Goal: Task Accomplishment & Management: Use online tool/utility

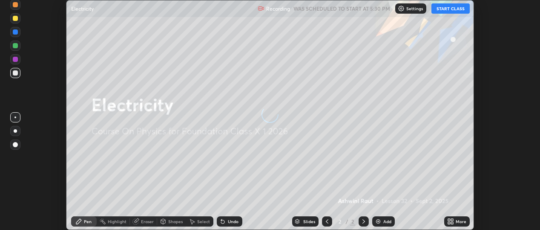
scroll to position [230, 540]
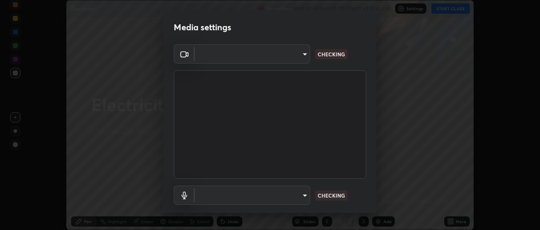
type input "d433ed813fb4edee8c11d5c728848fb9fc852375dd73a9997fb19bdb6919e816"
type input "communications"
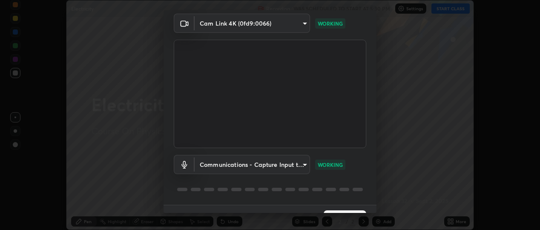
scroll to position [50, 0]
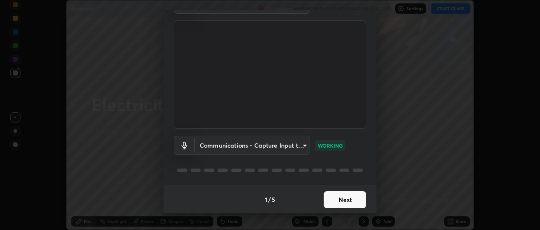
click at [339, 199] on button "Next" at bounding box center [345, 199] width 43 height 17
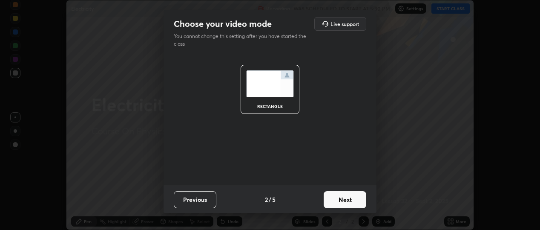
click at [341, 202] on button "Next" at bounding box center [345, 199] width 43 height 17
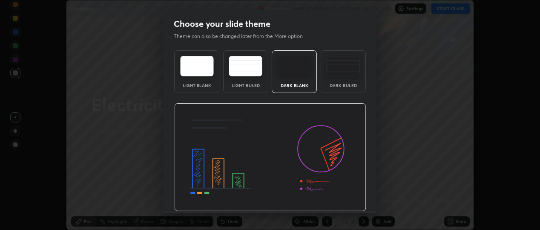
click at [346, 203] on img at bounding box center [270, 157] width 192 height 108
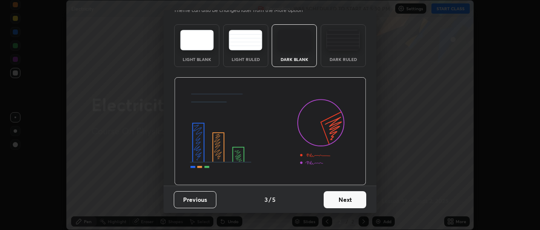
click at [348, 194] on button "Next" at bounding box center [345, 199] width 43 height 17
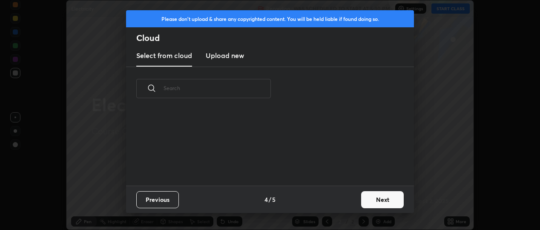
scroll to position [0, 0]
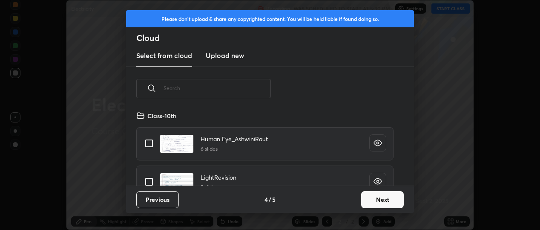
click at [380, 203] on button "Next" at bounding box center [382, 199] width 43 height 17
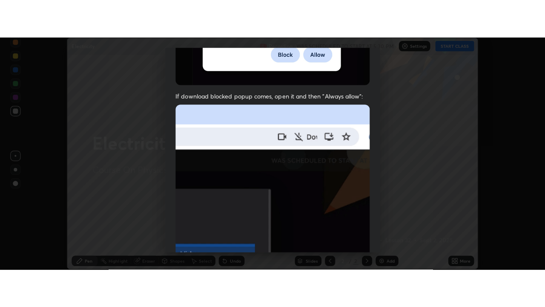
scroll to position [224, 0]
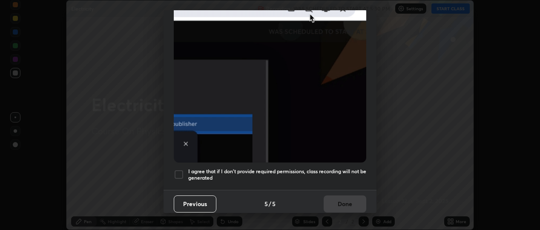
click at [181, 173] on div at bounding box center [179, 174] width 10 height 10
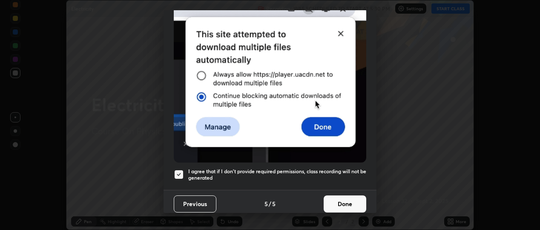
click at [340, 202] on button "Done" at bounding box center [345, 203] width 43 height 17
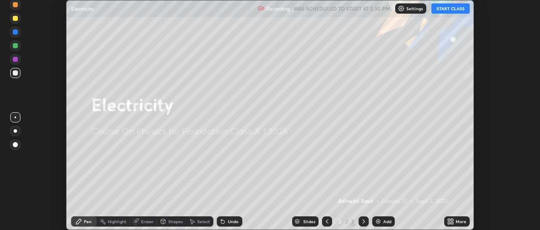
click at [450, 10] on button "START CLASS" at bounding box center [451, 8] width 38 height 10
click at [449, 222] on icon at bounding box center [449, 223] width 2 height 2
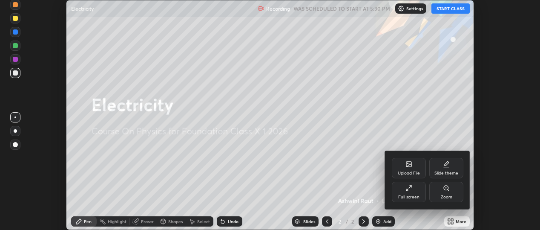
click at [447, 169] on div "Slide theme" at bounding box center [447, 168] width 34 height 20
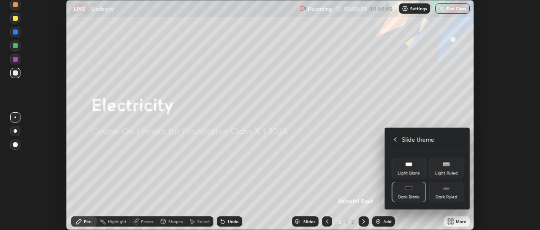
click at [447, 192] on div "Dark Ruled" at bounding box center [447, 192] width 34 height 20
click at [430, 216] on div at bounding box center [270, 115] width 540 height 230
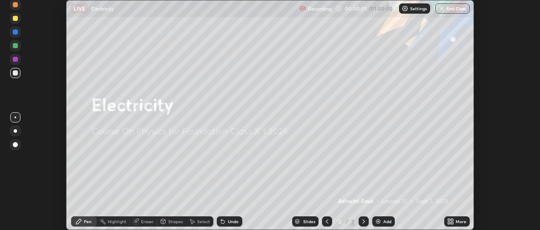
click at [377, 219] on img at bounding box center [378, 221] width 7 height 7
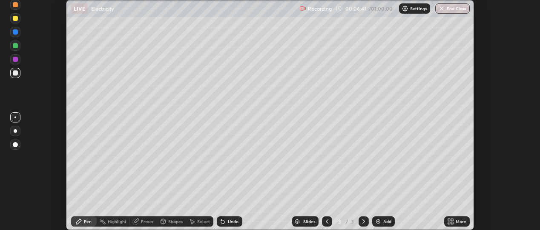
click at [449, 219] on icon at bounding box center [449, 220] width 2 height 2
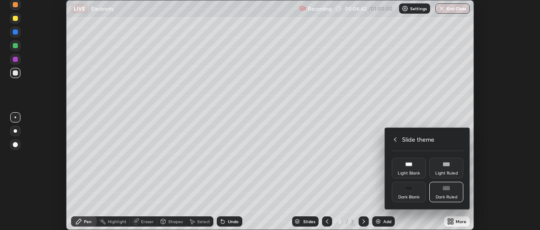
click at [395, 139] on icon at bounding box center [395, 139] width 7 height 7
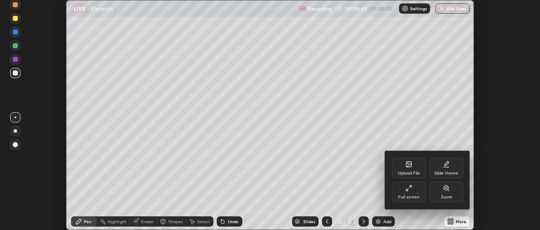
click at [401, 190] on div "Full screen" at bounding box center [409, 192] width 34 height 20
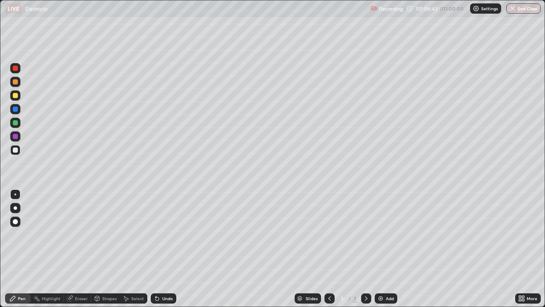
scroll to position [307, 545]
click at [18, 150] on div at bounding box center [15, 150] width 10 height 10
click at [133, 229] on div "Select" at bounding box center [137, 298] width 13 height 4
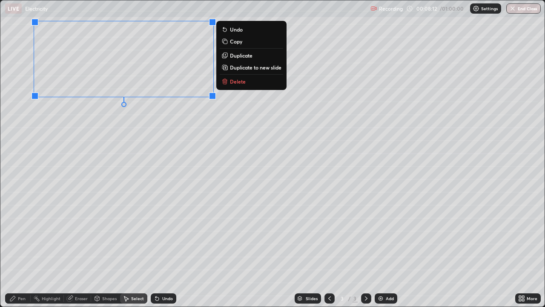
click at [64, 144] on div "0 ° Undo Copy Duplicate Duplicate to new slide Delete" at bounding box center [272, 153] width 545 height 306
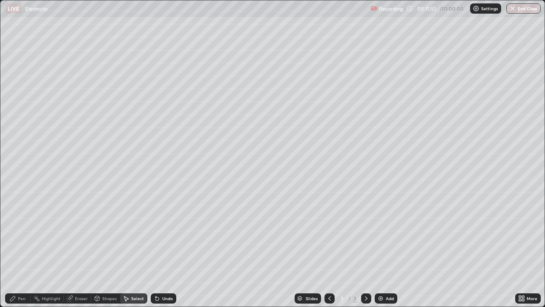
click at [21, 229] on div "Pen" at bounding box center [18, 298] width 26 height 10
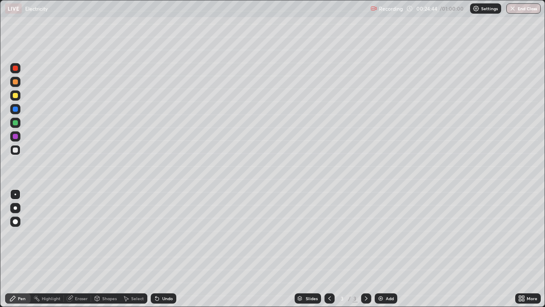
click at [521, 229] on icon at bounding box center [520, 300] width 2 height 2
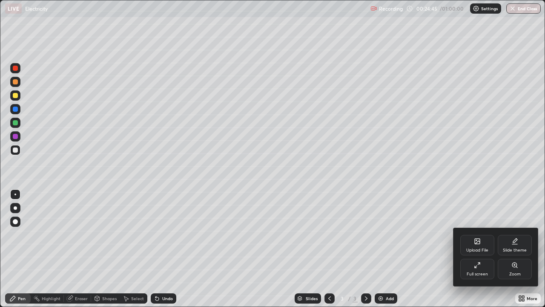
click at [477, 229] on icon at bounding box center [477, 241] width 7 height 7
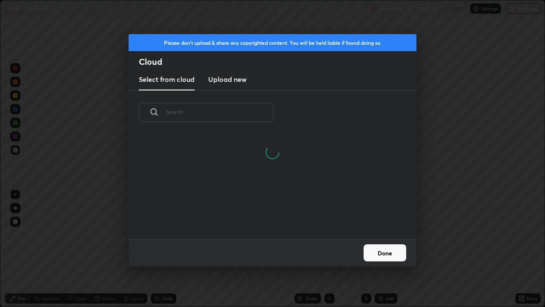
scroll to position [105, 274]
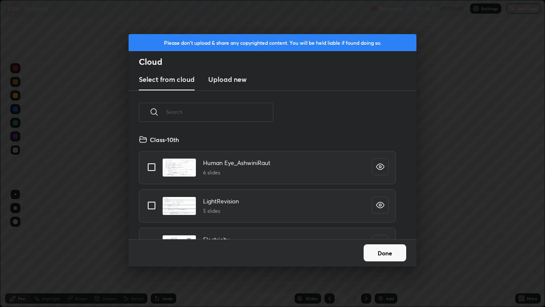
click at [225, 110] on input "text" at bounding box center [219, 112] width 107 height 36
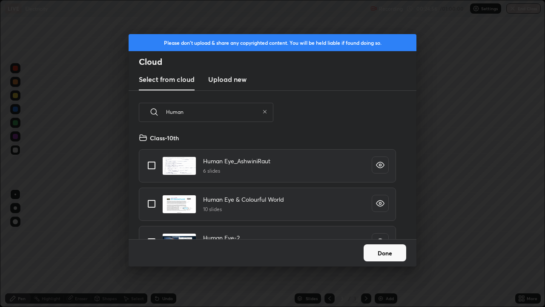
type input "Human"
click at [152, 203] on input "grid" at bounding box center [152, 204] width 18 height 18
checkbox input "true"
click at [373, 229] on button "Done" at bounding box center [385, 252] width 43 height 17
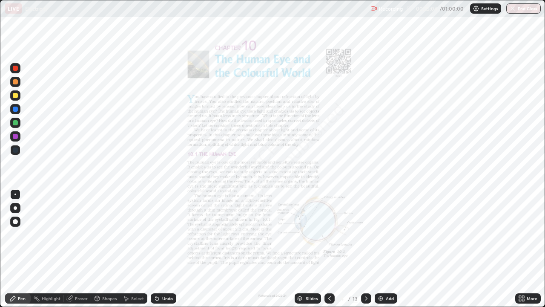
click at [367, 229] on div at bounding box center [366, 298] width 10 height 10
click at [367, 229] on icon at bounding box center [366, 298] width 7 height 7
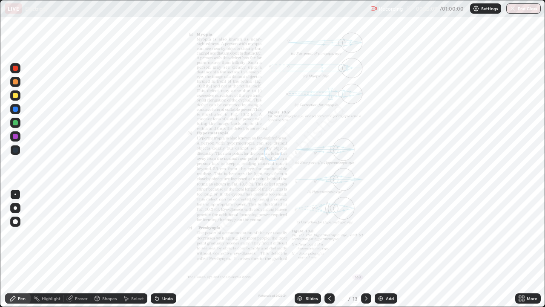
click at [366, 229] on icon at bounding box center [366, 298] width 3 height 4
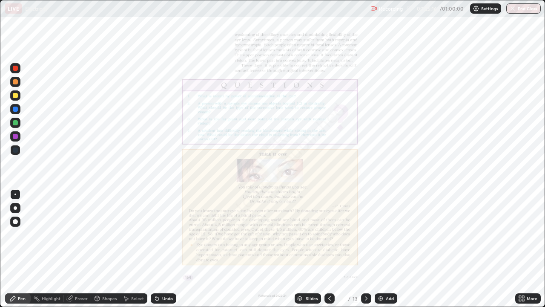
click at [366, 229] on icon at bounding box center [366, 298] width 3 height 4
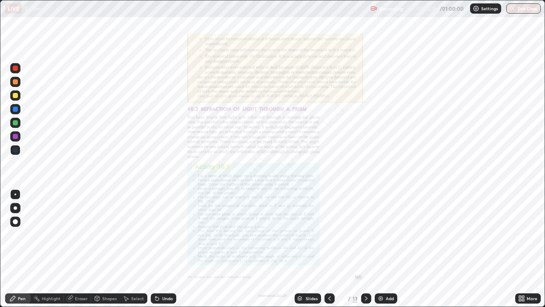
click at [364, 229] on icon at bounding box center [366, 298] width 7 height 7
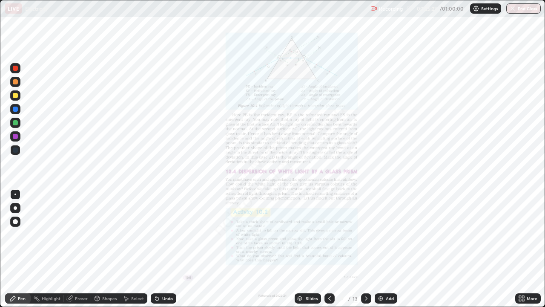
click at [520, 229] on icon at bounding box center [520, 300] width 2 height 2
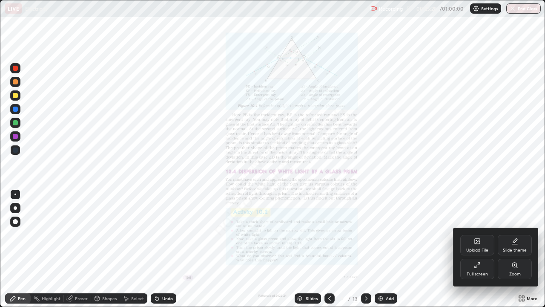
click at [513, 229] on icon at bounding box center [515, 265] width 5 height 5
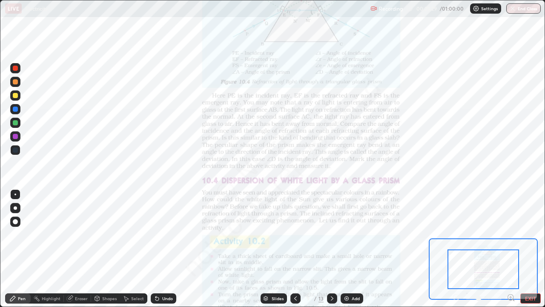
click at [511, 229] on icon at bounding box center [511, 297] width 2 height 0
click at [510, 229] on icon at bounding box center [511, 297] width 2 height 0
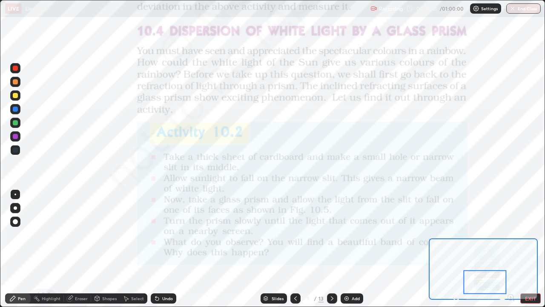
click at [332, 229] on icon at bounding box center [332, 298] width 7 height 7
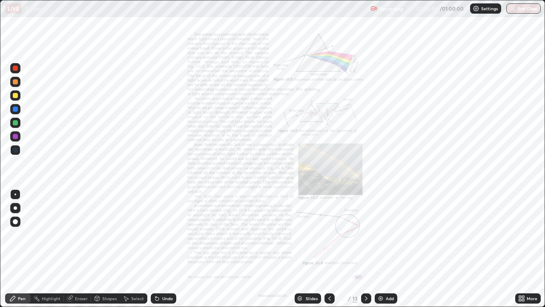
click at [519, 229] on div "More" at bounding box center [529, 298] width 26 height 17
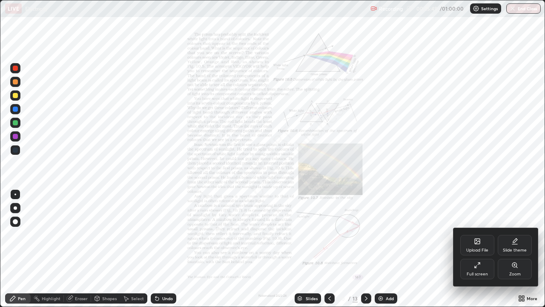
click at [521, 229] on div at bounding box center [272, 153] width 545 height 307
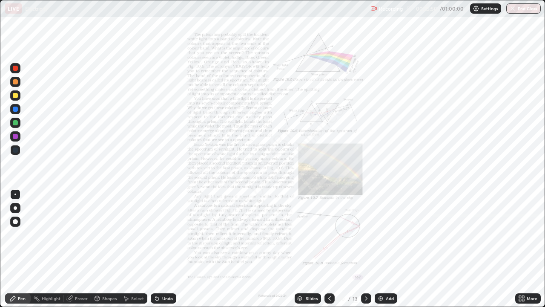
click at [519, 229] on icon at bounding box center [520, 297] width 2 height 2
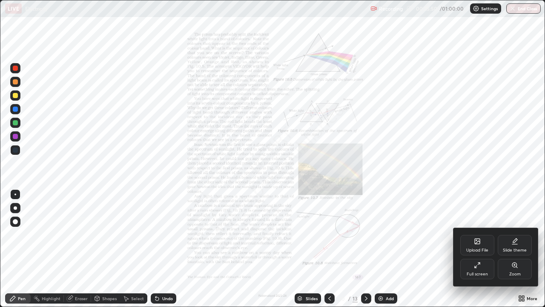
click at [516, 229] on icon at bounding box center [515, 265] width 5 height 5
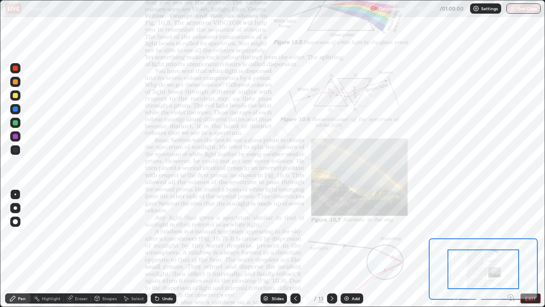
click at [511, 229] on icon at bounding box center [511, 297] width 2 height 0
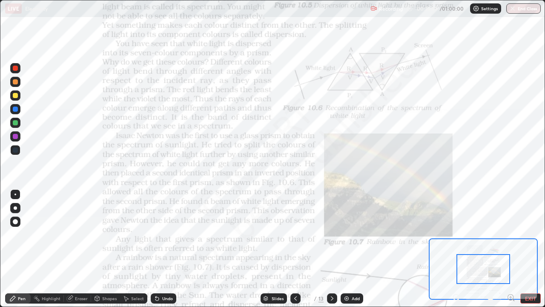
click at [511, 229] on icon at bounding box center [511, 297] width 2 height 0
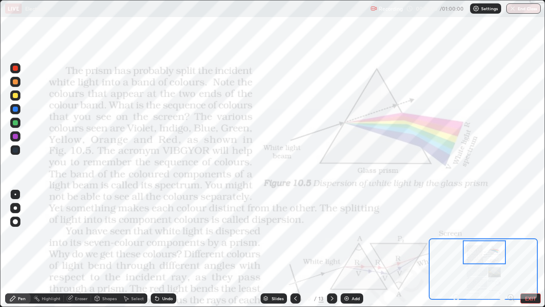
click at [97, 229] on icon at bounding box center [97, 299] width 0 height 3
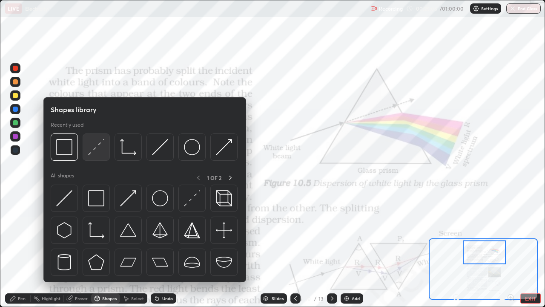
click at [93, 153] on img at bounding box center [96, 147] width 16 height 16
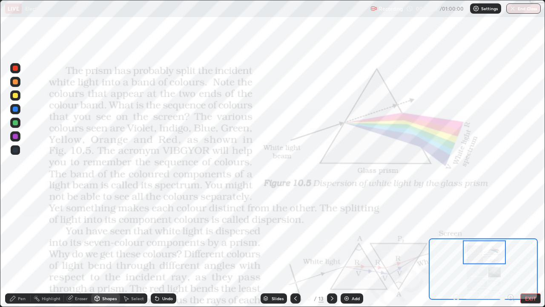
click at [17, 126] on div at bounding box center [15, 123] width 10 height 10
click at [17, 150] on div at bounding box center [15, 149] width 5 height 5
click at [156, 229] on icon at bounding box center [156, 296] width 1 height 1
click at [156, 229] on icon at bounding box center [157, 298] width 3 height 3
click at [158, 229] on div "Undo" at bounding box center [164, 298] width 26 height 10
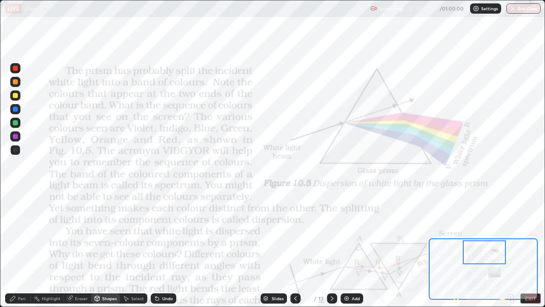
click at [156, 229] on icon at bounding box center [157, 298] width 3 height 3
click at [157, 229] on icon at bounding box center [157, 298] width 3 height 3
click at [154, 229] on div "Undo" at bounding box center [164, 298] width 26 height 10
click at [76, 229] on div "Eraser" at bounding box center [81, 298] width 13 height 4
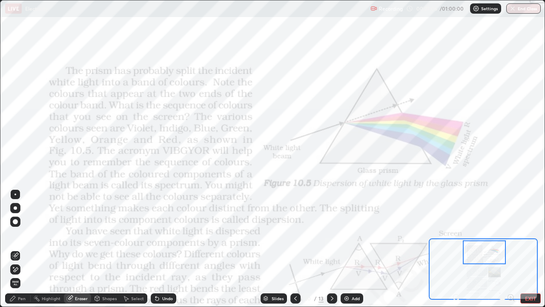
click at [108, 229] on div "Shapes" at bounding box center [109, 298] width 14 height 4
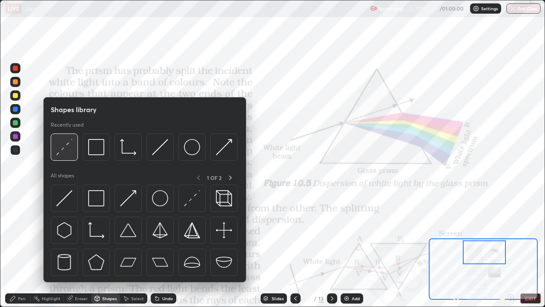
click at [66, 150] on img at bounding box center [64, 147] width 16 height 16
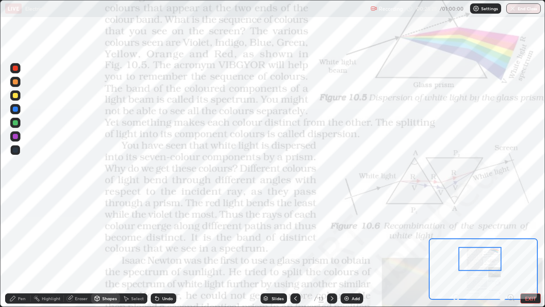
click at [266, 229] on icon at bounding box center [266, 299] width 4 height 1
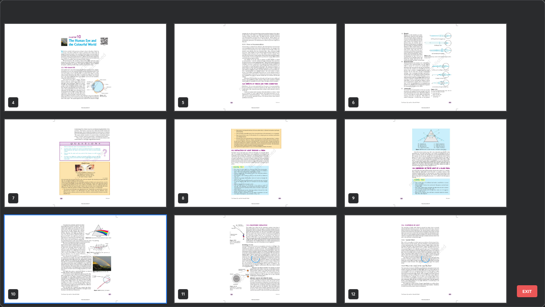
scroll to position [173, 0]
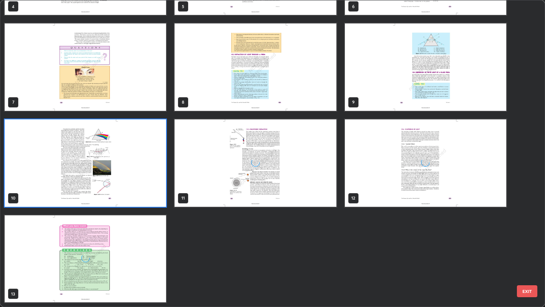
click at [147, 229] on img "grid" at bounding box center [86, 258] width 162 height 87
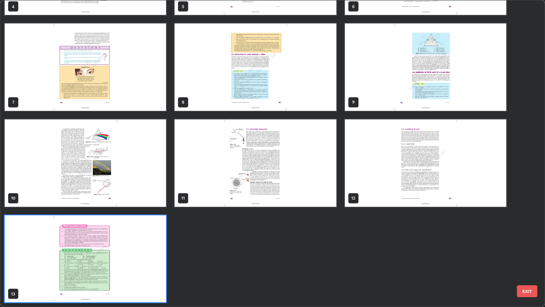
click at [147, 229] on img "grid" at bounding box center [86, 258] width 162 height 87
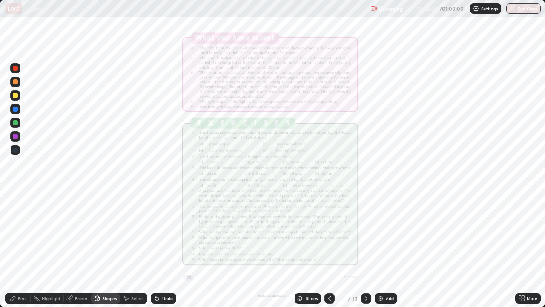
click at [366, 229] on icon at bounding box center [366, 298] width 7 height 7
click at [379, 229] on img at bounding box center [381, 298] width 7 height 7
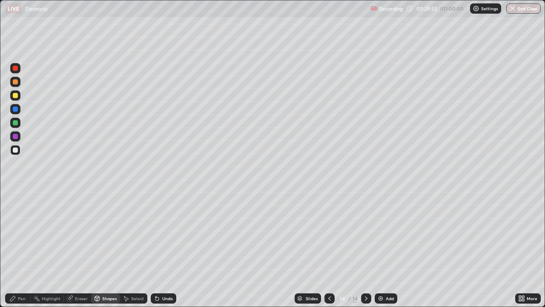
click at [521, 229] on icon at bounding box center [520, 300] width 2 height 2
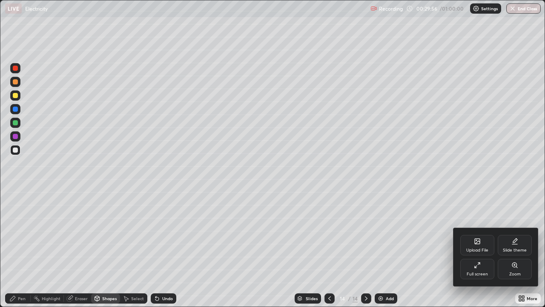
click at [473, 229] on div "Upload File" at bounding box center [478, 245] width 34 height 20
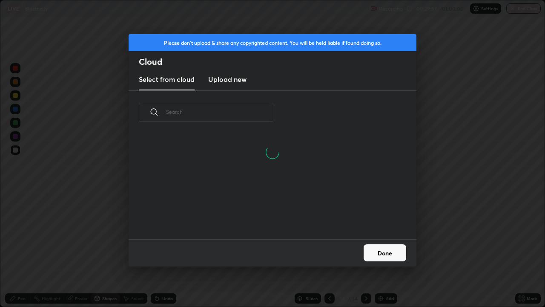
click at [254, 110] on input "text" at bounding box center [219, 112] width 107 height 36
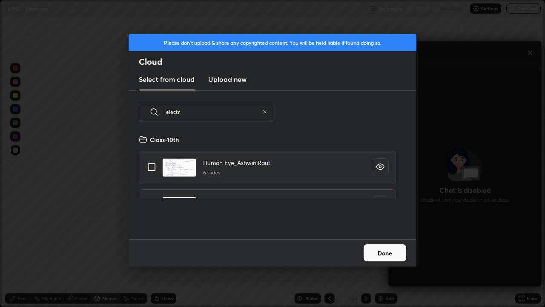
scroll to position [105, 274]
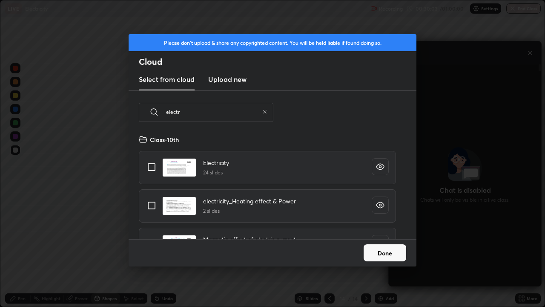
type input "electr"
click at [154, 165] on input "grid" at bounding box center [152, 167] width 18 height 18
checkbox input "true"
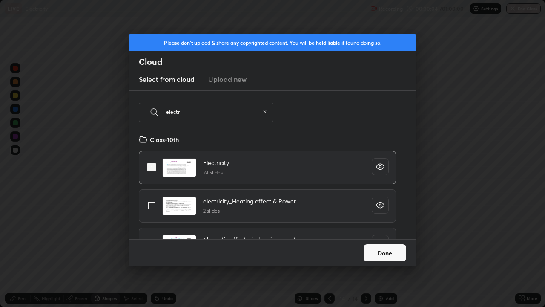
click at [377, 229] on button "Done" at bounding box center [385, 252] width 43 height 17
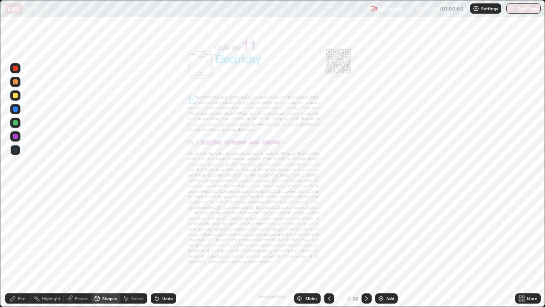
click at [295, 229] on div "Slides" at bounding box center [307, 298] width 26 height 10
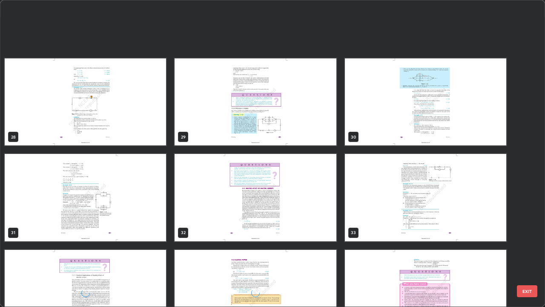
scroll to position [891, 0]
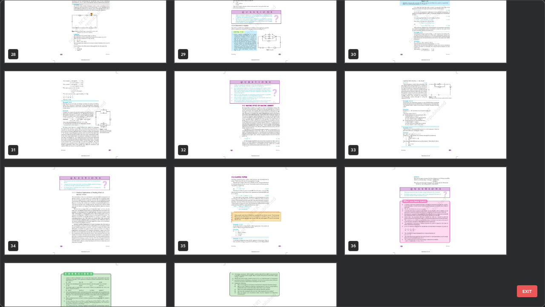
click at [266, 140] on img "grid" at bounding box center [256, 114] width 162 height 87
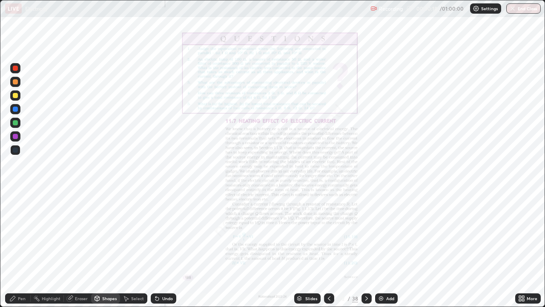
click at [265, 142] on img "grid" at bounding box center [256, 114] width 162 height 87
click at [369, 229] on icon at bounding box center [367, 298] width 7 height 7
click at [366, 229] on icon at bounding box center [367, 298] width 7 height 7
click at [522, 229] on icon at bounding box center [523, 300] width 2 height 2
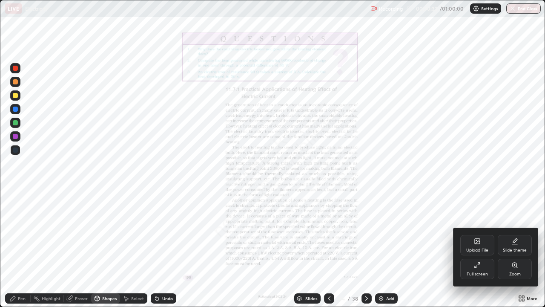
click at [514, 229] on icon at bounding box center [515, 265] width 5 height 5
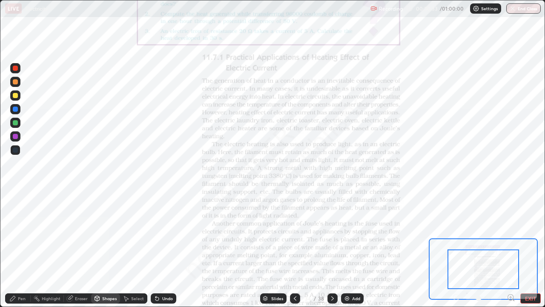
click at [511, 229] on icon at bounding box center [511, 297] width 2 height 0
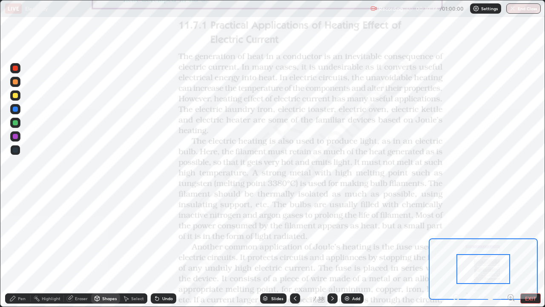
click at [511, 229] on icon at bounding box center [511, 297] width 2 height 0
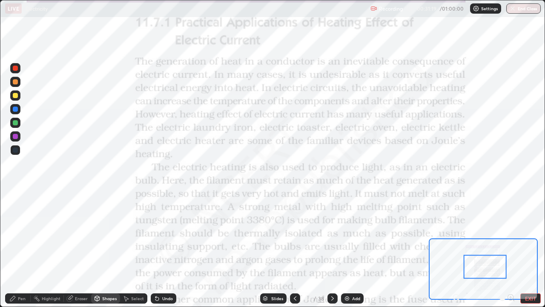
click at [102, 229] on div "Shapes" at bounding box center [109, 298] width 14 height 4
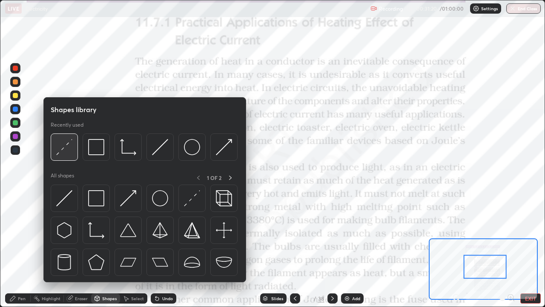
click at [68, 156] on div at bounding box center [64, 146] width 27 height 27
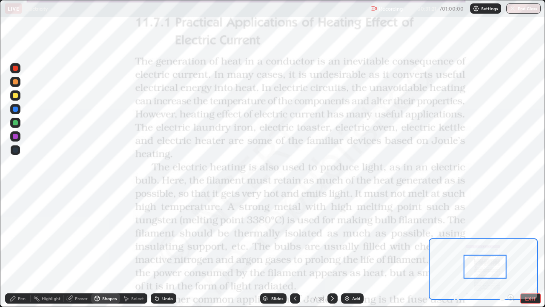
click at [16, 137] on div at bounding box center [15, 136] width 5 height 5
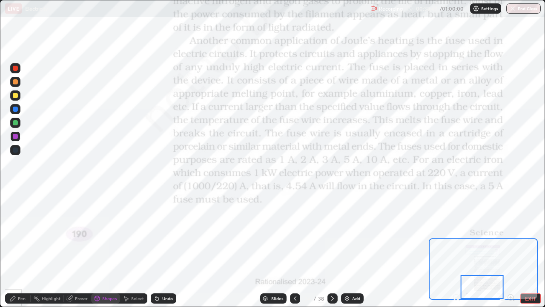
click at [100, 229] on div "Shapes" at bounding box center [105, 298] width 29 height 10
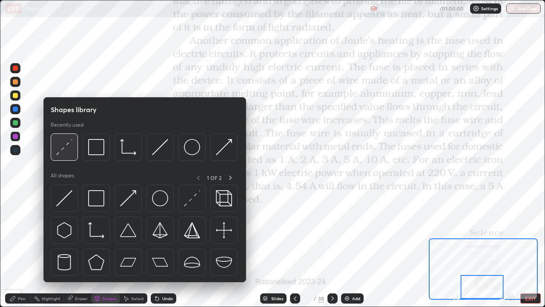
click at [68, 151] on img at bounding box center [64, 147] width 16 height 16
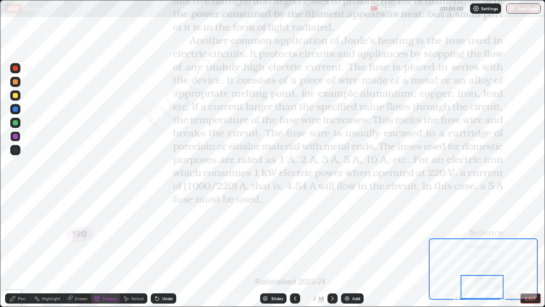
click at [82, 229] on div "Eraser" at bounding box center [81, 298] width 13 height 4
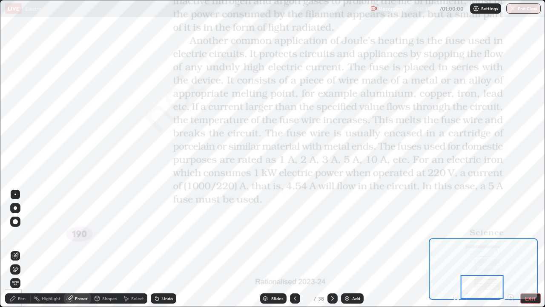
click at [24, 229] on div "Pen" at bounding box center [22, 298] width 8 height 4
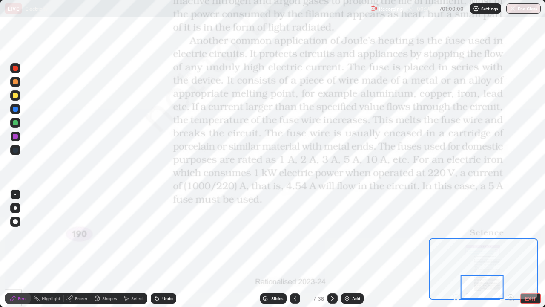
click at [81, 229] on div "Eraser" at bounding box center [81, 298] width 13 height 4
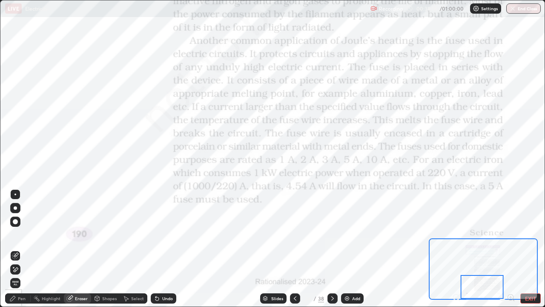
click at [104, 229] on div "Shapes" at bounding box center [109, 298] width 14 height 4
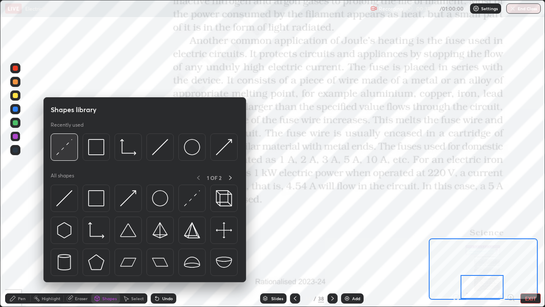
click at [67, 154] on img at bounding box center [64, 147] width 16 height 16
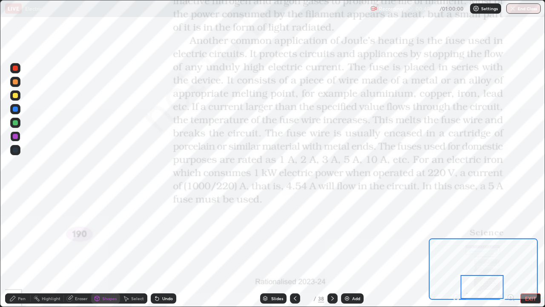
click at [18, 229] on div "Pen" at bounding box center [18, 298] width 26 height 10
click at [80, 229] on div "Eraser" at bounding box center [77, 298] width 27 height 10
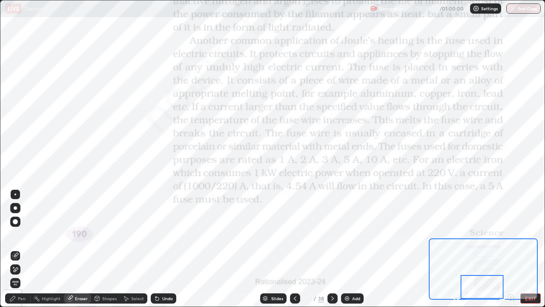
click at [97, 229] on icon at bounding box center [97, 299] width 0 height 3
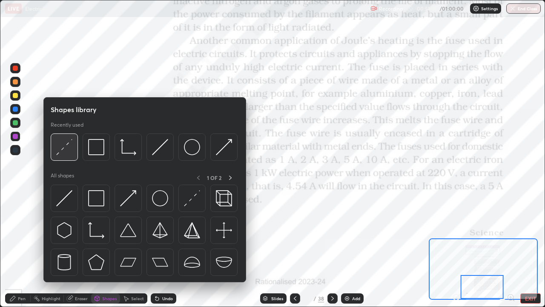
click at [66, 149] on img at bounding box center [64, 147] width 16 height 16
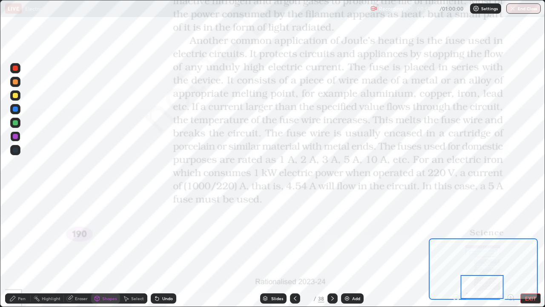
click at [18, 122] on div at bounding box center [15, 123] width 10 height 10
click at [330, 229] on icon at bounding box center [332, 298] width 7 height 7
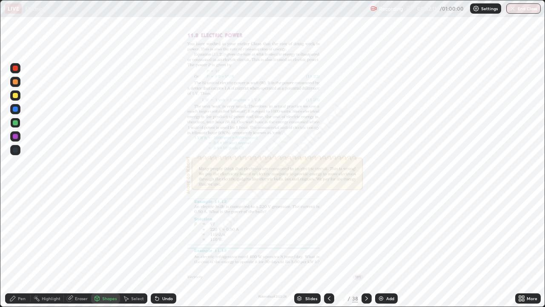
click at [520, 229] on icon at bounding box center [520, 297] width 2 height 2
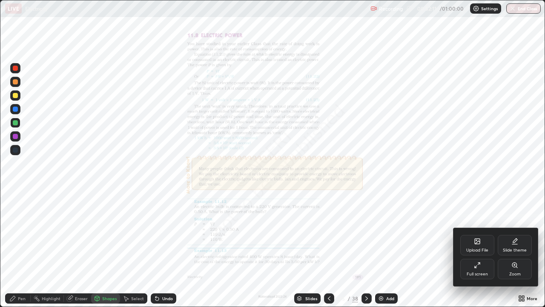
click at [513, 229] on icon at bounding box center [515, 265] width 5 height 5
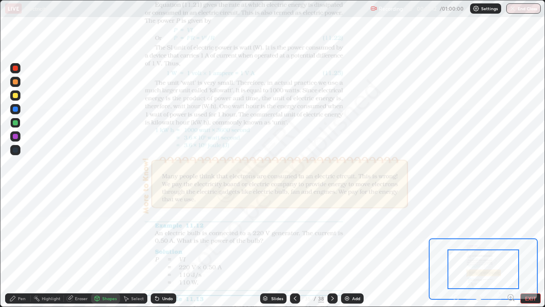
click at [512, 229] on div "Pen Highlight Eraser Shapes Select Undo Slides 35 / 38 Add EXIT" at bounding box center [272, 298] width 545 height 17
click at [509, 229] on icon at bounding box center [511, 297] width 9 height 9
click at [511, 229] on icon at bounding box center [511, 297] width 9 height 9
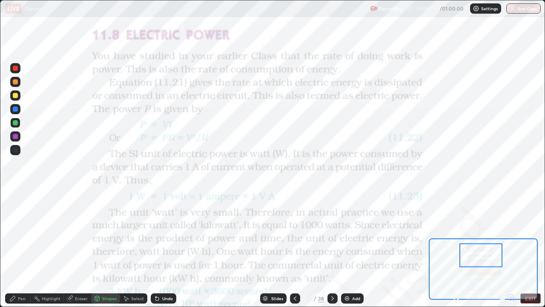
click at [343, 229] on div "Add" at bounding box center [352, 298] width 23 height 10
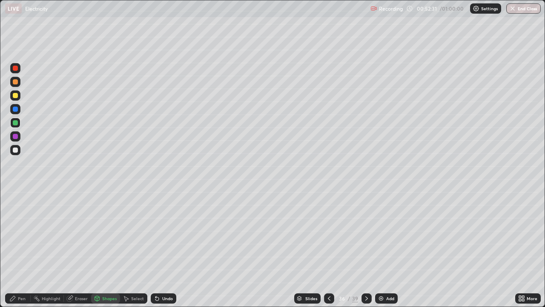
click at [14, 229] on icon at bounding box center [12, 298] width 7 height 7
click at [19, 96] on div at bounding box center [15, 95] width 10 height 10
click at [126, 229] on icon at bounding box center [126, 298] width 5 height 5
click at [135, 229] on div "Select" at bounding box center [133, 298] width 27 height 10
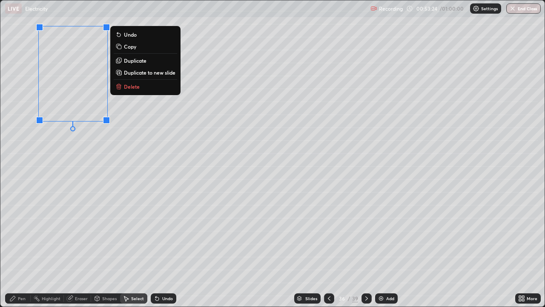
click at [51, 159] on div "0 ° Undo Copy Duplicate Duplicate to new slide Delete" at bounding box center [272, 153] width 545 height 306
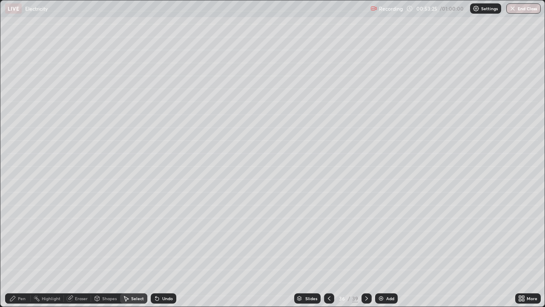
click at [18, 229] on div "Pen" at bounding box center [18, 298] width 26 height 10
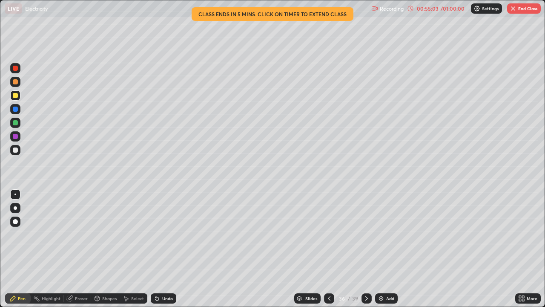
click at [160, 229] on div "Undo" at bounding box center [164, 298] width 26 height 10
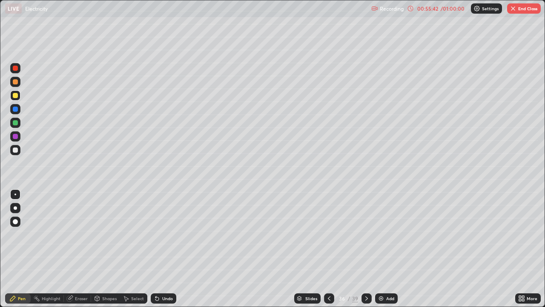
click at [327, 229] on icon at bounding box center [329, 298] width 7 height 7
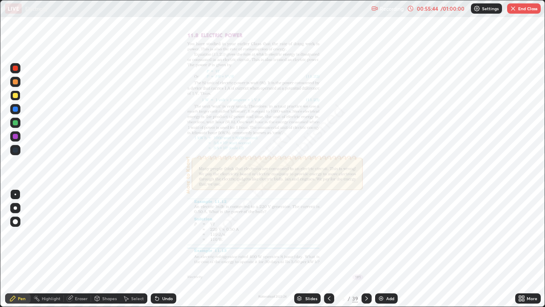
click at [519, 229] on icon at bounding box center [522, 298] width 7 height 7
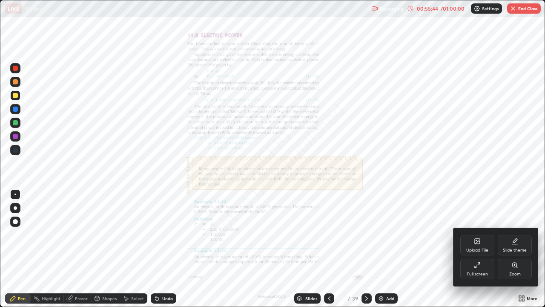
click at [515, 229] on icon at bounding box center [515, 265] width 7 height 7
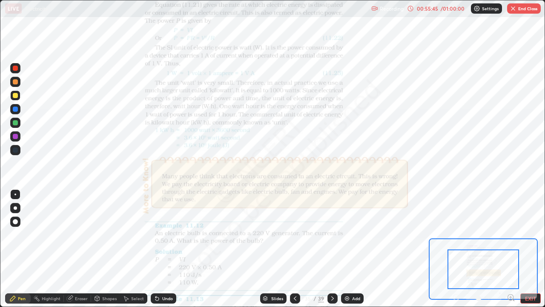
click at [509, 229] on icon at bounding box center [511, 297] width 6 height 6
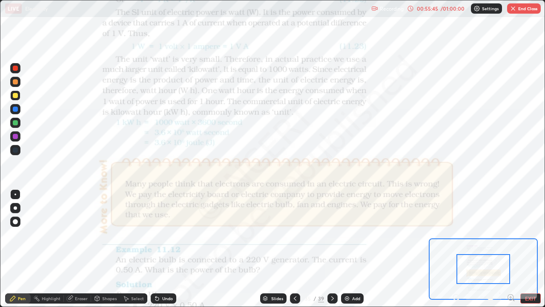
click at [509, 229] on div at bounding box center [511, 298] width 9 height 10
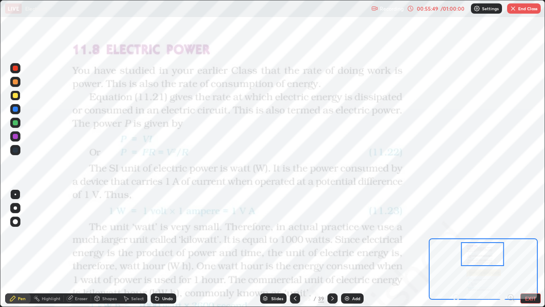
click at [113, 229] on div "Shapes" at bounding box center [105, 298] width 29 height 10
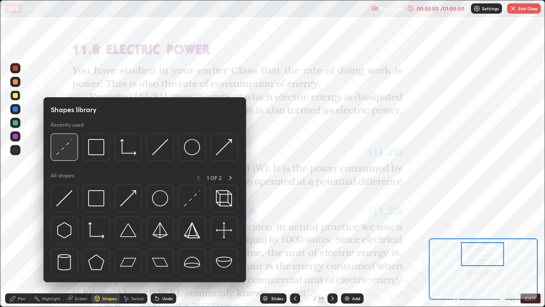
click at [67, 149] on img at bounding box center [64, 147] width 16 height 16
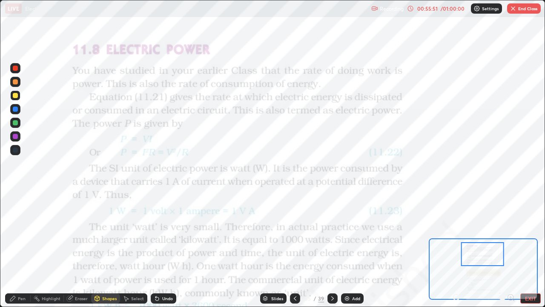
click at [17, 134] on div at bounding box center [15, 136] width 5 height 5
click at [333, 229] on icon at bounding box center [332, 298] width 7 height 7
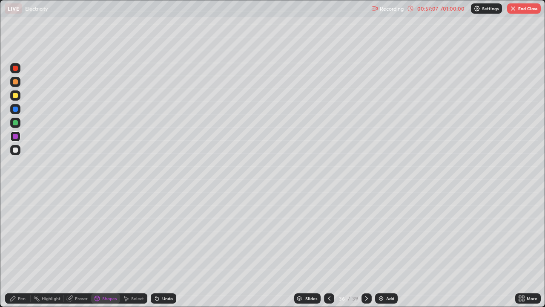
click at [132, 229] on div "Select" at bounding box center [137, 298] width 13 height 4
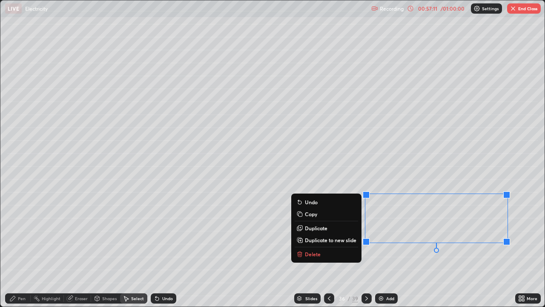
click at [342, 229] on div "0 ° Undo Copy Duplicate Duplicate to new slide Delete" at bounding box center [272, 153] width 545 height 306
click at [208, 229] on div "0 ° Undo Copy Duplicate Duplicate to new slide Delete" at bounding box center [272, 153] width 545 height 306
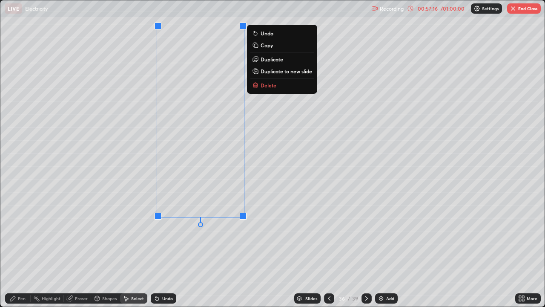
click at [135, 229] on div "0 ° Undo Copy Duplicate Duplicate to new slide Delete" at bounding box center [272, 153] width 545 height 306
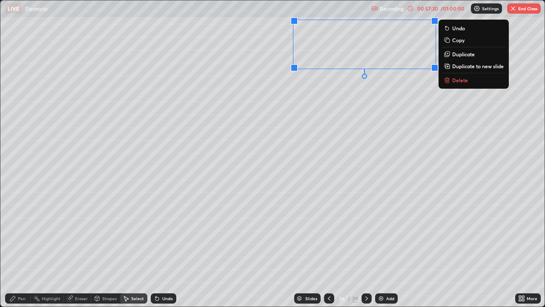
click at [311, 130] on div "0 ° Undo Copy Duplicate Duplicate to new slide Delete" at bounding box center [272, 153] width 545 height 306
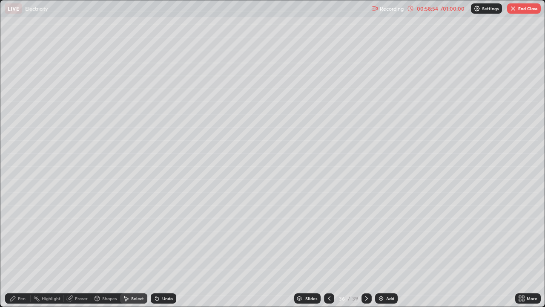
click at [328, 229] on div at bounding box center [329, 298] width 10 height 10
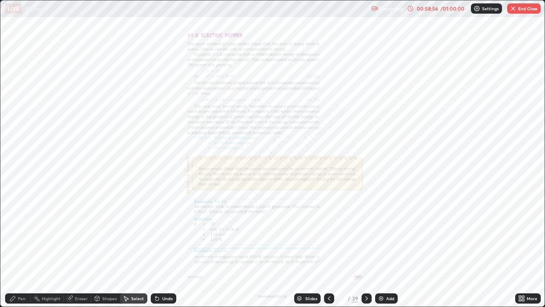
click at [520, 229] on icon at bounding box center [520, 300] width 2 height 2
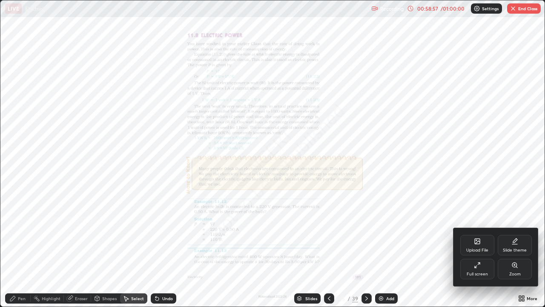
click at [515, 229] on icon at bounding box center [515, 265] width 0 height 2
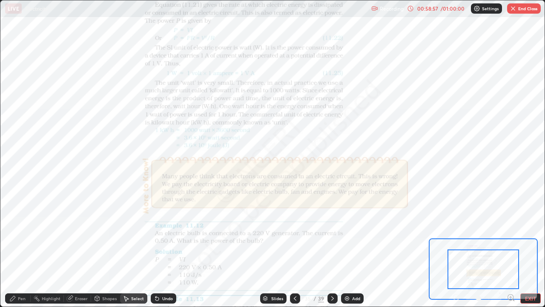
click at [511, 229] on icon at bounding box center [511, 297] width 2 height 0
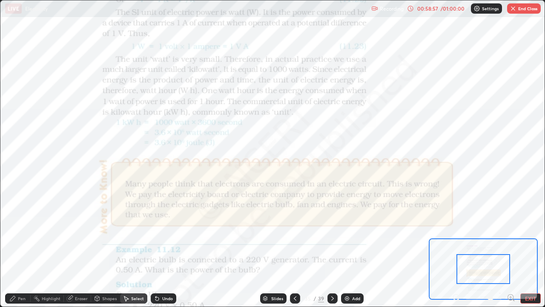
click at [511, 229] on icon at bounding box center [511, 297] width 2 height 0
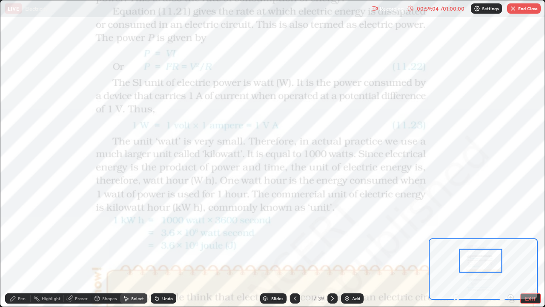
click at [334, 229] on div at bounding box center [333, 298] width 10 height 17
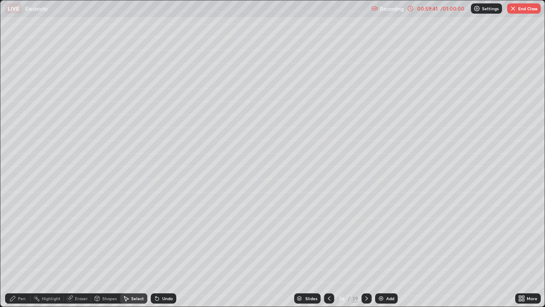
click at [522, 10] on button "End Class" at bounding box center [525, 8] width 34 height 10
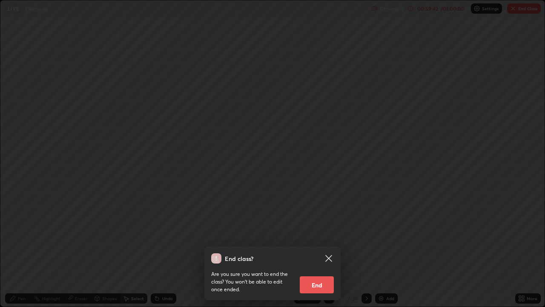
click at [324, 229] on button "End" at bounding box center [317, 284] width 34 height 17
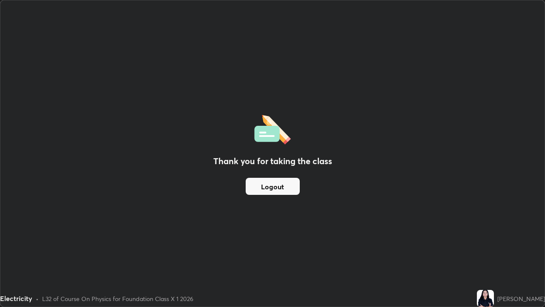
click at [283, 191] on button "Logout" at bounding box center [273, 186] width 54 height 17
click at [284, 189] on button "Logout" at bounding box center [273, 186] width 54 height 17
